Goal: Obtain resource: Download file/media

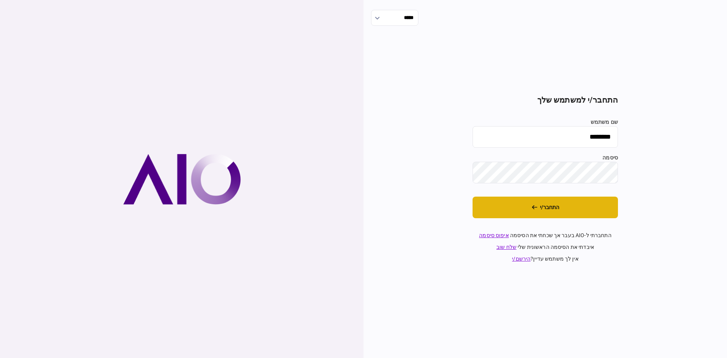
click at [520, 216] on button "התחבר/י" at bounding box center [545, 208] width 145 height 22
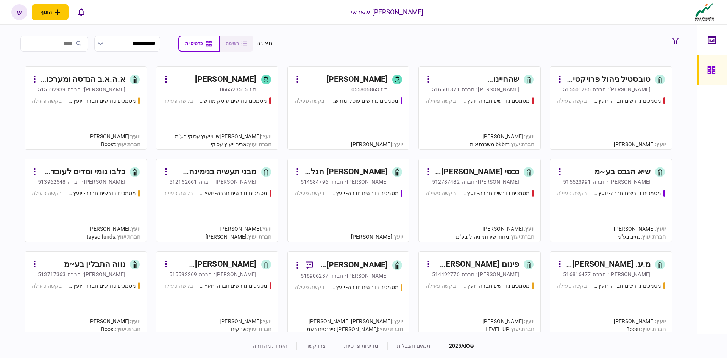
click at [492, 267] on div "פינום [PERSON_NAME] בע~מ" at bounding box center [477, 264] width 85 height 12
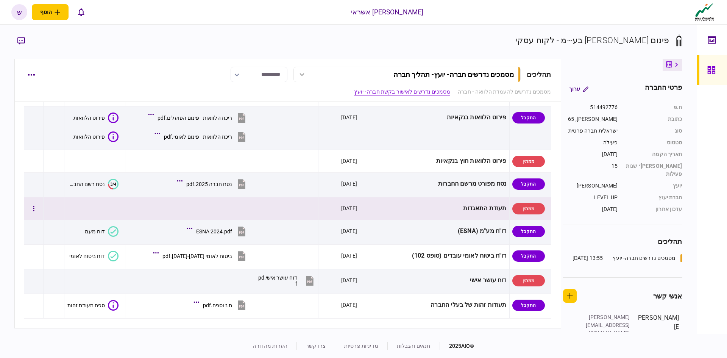
scroll to position [379, 0]
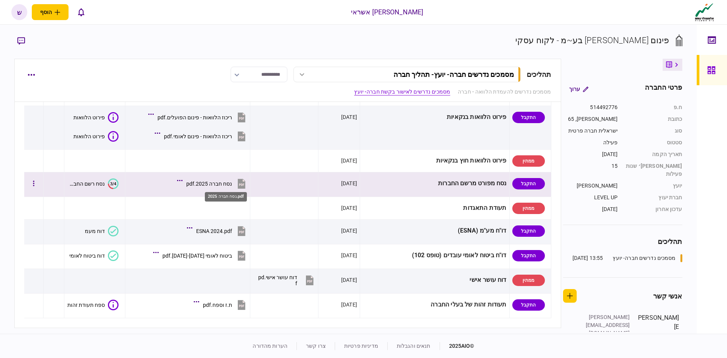
click at [224, 184] on div "נסח חברה 2025.pdf" at bounding box center [209, 184] width 46 height 6
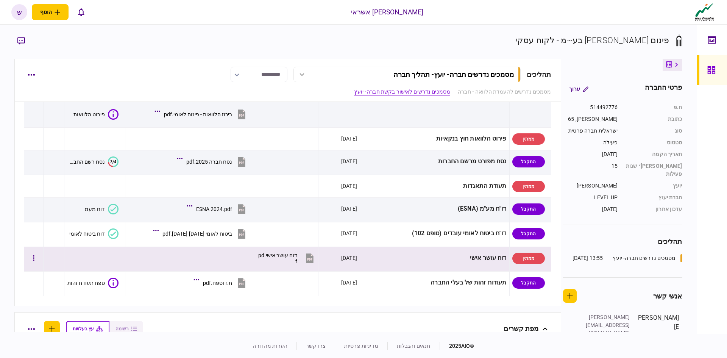
scroll to position [417, 0]
